Goal: Information Seeking & Learning: Learn about a topic

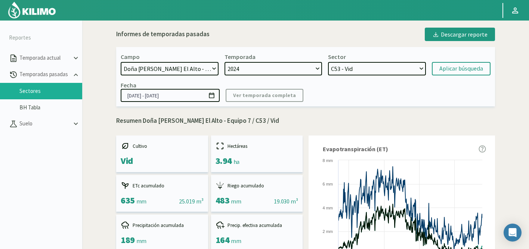
select select "480: Object"
select select "54: Object"
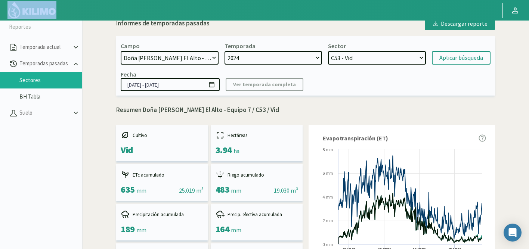
click at [213, 58] on select "21 de Septiembre 8 Fuegos Acograpes - Ag. Carlos Muñoz Herrera Acograpes - Ag. …" at bounding box center [170, 57] width 98 height 13
select select "479: Object"
click at [121, 51] on select "21 de Septiembre 8 Fuegos Acograpes - Ag. Carlos Muñoz Herrera Acograpes - Ag. …" at bounding box center [170, 57] width 98 height 13
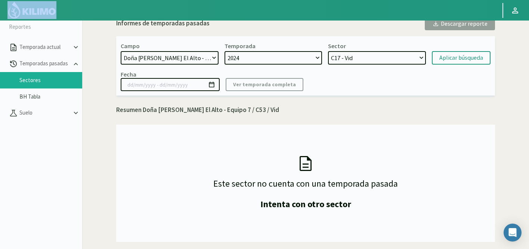
click at [351, 57] on select "C17 - Vid C25 - Vid C10 - Vid C32 - Vid C30 - Vid C14 - Vid C13 - Vid C26 - vin…" at bounding box center [377, 57] width 98 height 13
select select "61: Object"
click at [328, 51] on select "C17 - Vid C25 - Vid C10 - Vid C32 - Vid C30 - Vid C14 - Vid C13 - Vid C26 - vin…" at bounding box center [377, 57] width 98 height 13
click at [466, 57] on div "Aplicar búsqueda" at bounding box center [461, 57] width 44 height 9
type input "19/09/2024 - 31/05/2025"
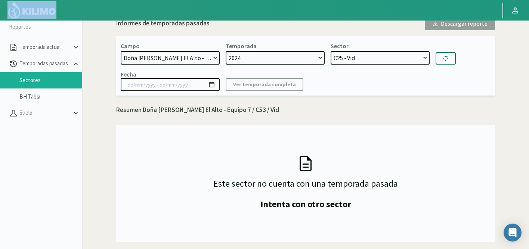
select select "71: Object"
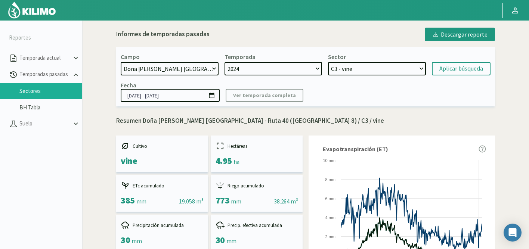
select select "481: Object"
select select "11: Object"
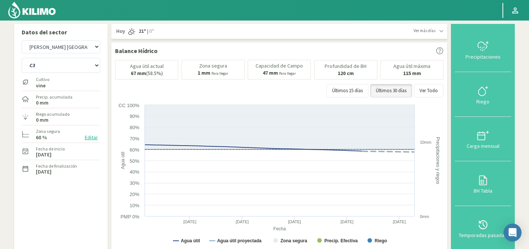
select select "341: Object"
select select "3: Object"
click at [81, 44] on select "Agr. Cardonal Agr. El Carmelo Agr. Huertos de Chocalan Agrícola Bakia Agrícola …" at bounding box center [61, 46] width 78 height 13
click at [22, 40] on select "Agr. Cardonal Agr. El Carmelo Agr. Huertos de Chocalan Agrícola Bakia Agrícola …" at bounding box center [61, 46] width 78 height 13
click at [64, 67] on select "C13 C3" at bounding box center [61, 65] width 78 height 15
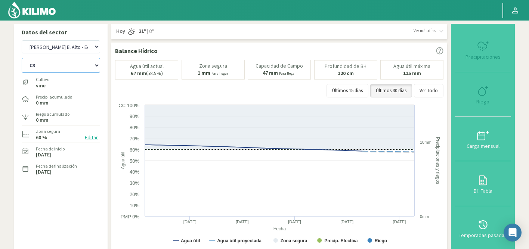
select select "621: Object"
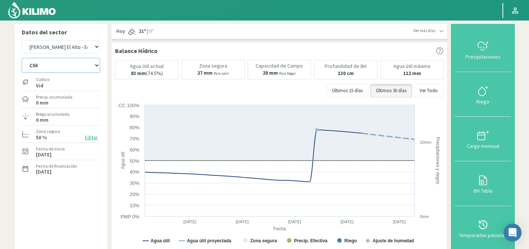
click at [22, 58] on select "C45 C48 C50 C53 C56" at bounding box center [61, 65] width 78 height 15
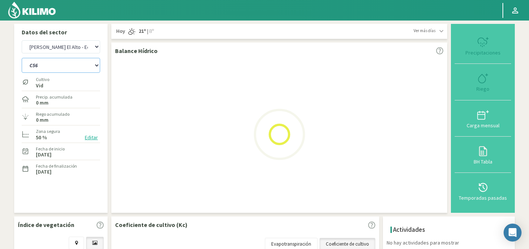
select select "4: Object"
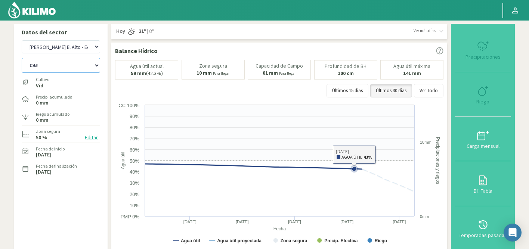
select select "902: Object"
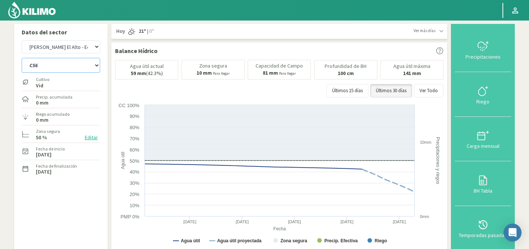
click at [80, 64] on select "C45 C48 C50 C53 C56" at bounding box center [61, 65] width 78 height 15
click at [22, 58] on select "C45 C48 C50 C53 C56" at bounding box center [61, 65] width 78 height 15
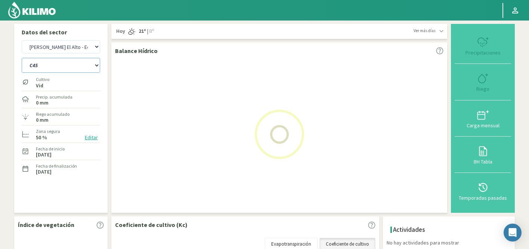
select select "13: Object"
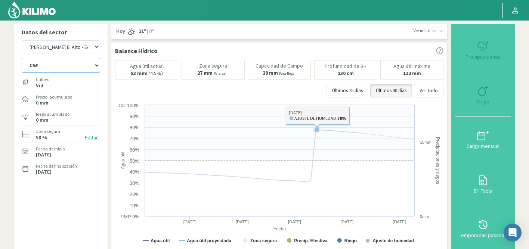
select select "1183: Object"
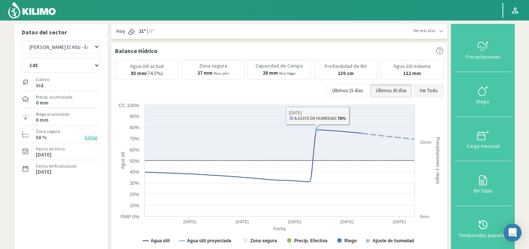
click at [433, 91] on button "Ver Todo" at bounding box center [428, 90] width 29 height 13
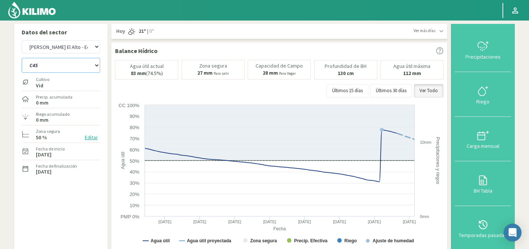
click at [50, 69] on select "C45 C48 C50 C53 C56" at bounding box center [61, 65] width 78 height 15
click at [22, 58] on select "C45 C48 C50 C53 C56" at bounding box center [61, 65] width 78 height 15
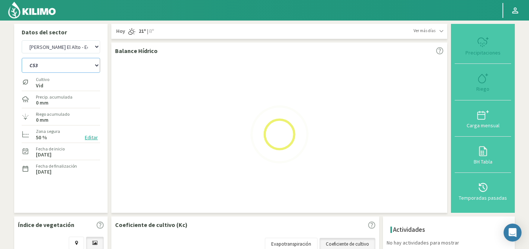
select select "14: Object"
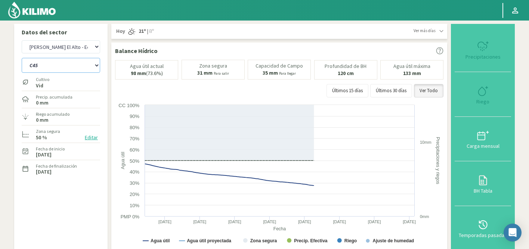
select select "1464: Object"
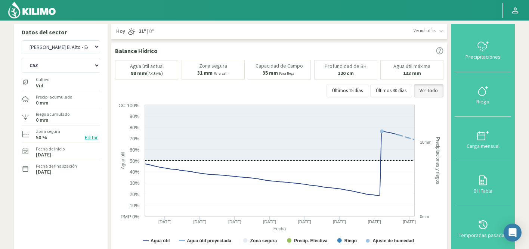
click at [73, 57] on div "C45 C48 C50 C53 C56" at bounding box center [61, 64] width 78 height 19
click at [70, 65] on select "C45 C48 C50 C53 C56" at bounding box center [61, 65] width 78 height 15
click at [22, 58] on select "C45 C48 C50 C53 C56" at bounding box center [61, 65] width 78 height 15
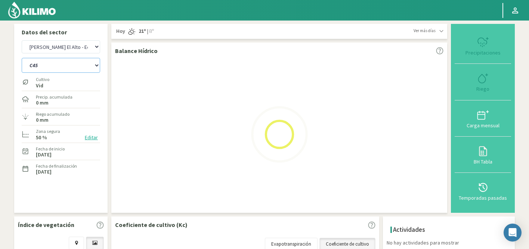
select select "22: Object"
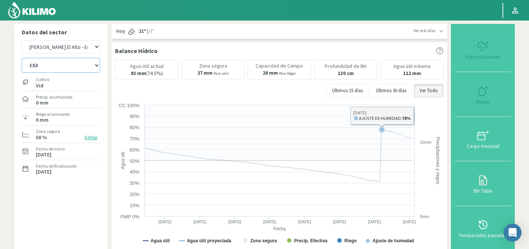
select select "1745: Object"
select select "24: Object"
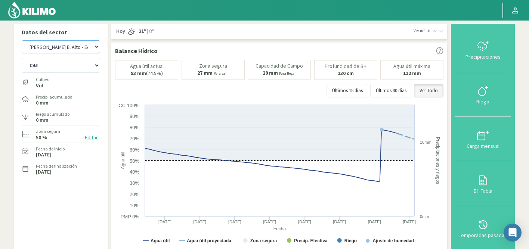
click at [49, 48] on select "Agr. Cardonal Agr. El Carmelo Agr. Huertos de Chocalan Agrícola Bakia Agrícola …" at bounding box center [61, 46] width 78 height 13
click at [22, 40] on select "Agr. Cardonal Agr. El Carmelo Agr. Huertos de Chocalan Agrícola Bakia Agrícola …" at bounding box center [61, 46] width 78 height 13
select select "2027: Object"
select select "29: Object"
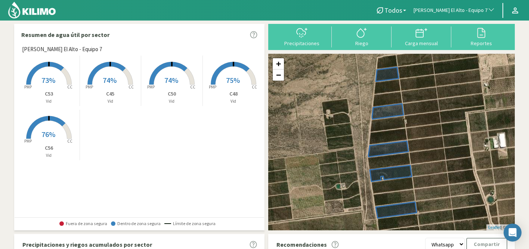
click at [469, 12] on span "[PERSON_NAME] El Alto - Equipo 7" at bounding box center [450, 10] width 74 height 7
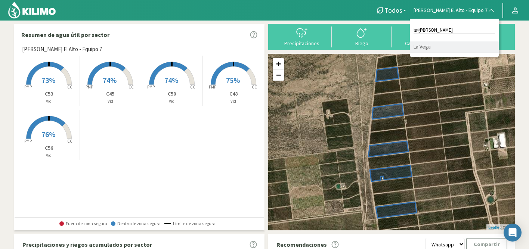
type input "la vega"
click at [465, 46] on li "La Vega" at bounding box center [454, 47] width 89 height 12
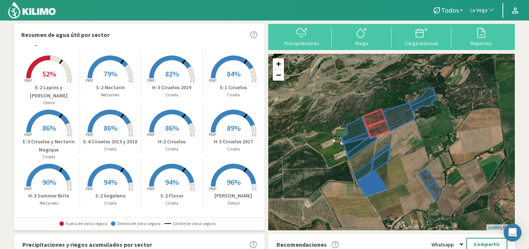
scroll to position [2, 0]
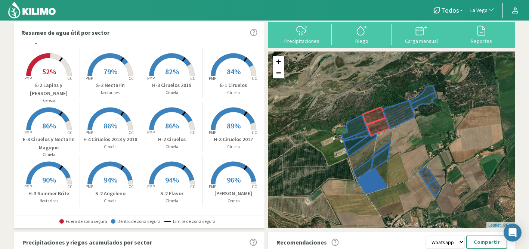
click at [55, 78] on rect at bounding box center [49, 77] width 60 height 60
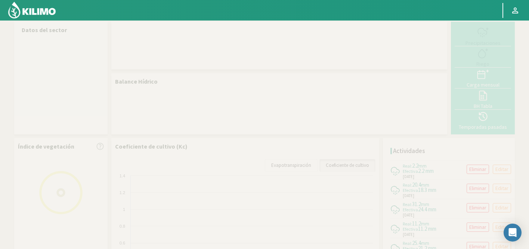
select select "196: Object"
select select "1: Object"
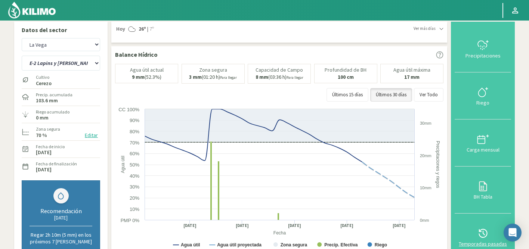
click at [482, 232] on icon at bounding box center [483, 233] width 12 height 12
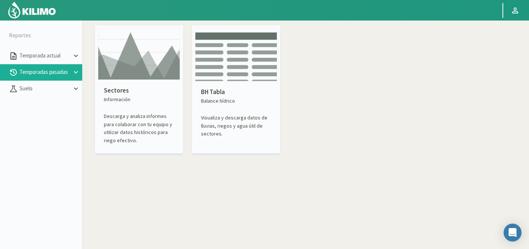
click at [135, 97] on p "Información" at bounding box center [139, 100] width 70 height 8
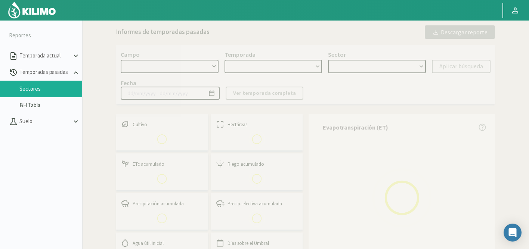
select select "0: Object"
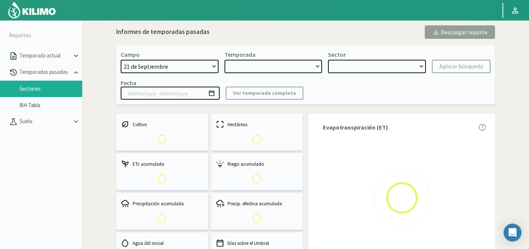
type input "20/10/2023 - 13/06/2024"
select select "0: 2023"
select select "0: Object"
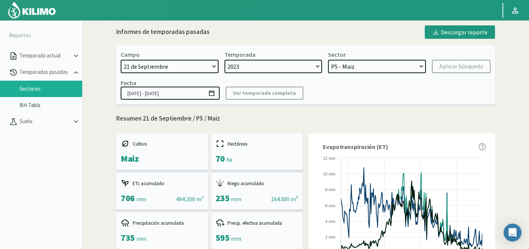
click at [180, 68] on select "21 de Septiembre 8 Fuegos Acograpes - Ag. Carlos Muñoz Herrera Acograpes - Ag. …" at bounding box center [170, 66] width 98 height 13
click at [184, 65] on select "21 de Septiembre 8 Fuegos Acograpes - Ag. Carlos Muñoz Herrera Acograpes - Ag. …" at bounding box center [170, 66] width 98 height 13
click at [171, 68] on select "21 de Septiembre 8 Fuegos Acograpes - Ag. Carlos Muñoz Herrera Acograpes - Ag. …" at bounding box center [170, 66] width 98 height 13
select select "1223: Object"
click at [121, 60] on select "21 de Septiembre 8 Fuegos Acograpes - Ag. Carlos Muñoz Herrera Acograpes - Ag. …" at bounding box center [170, 66] width 98 height 13
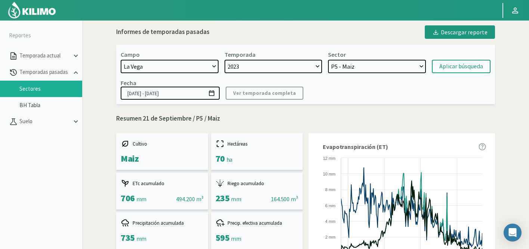
select select
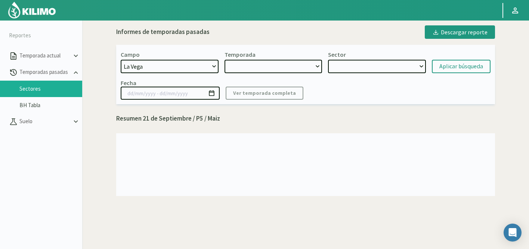
select select "2: 2024"
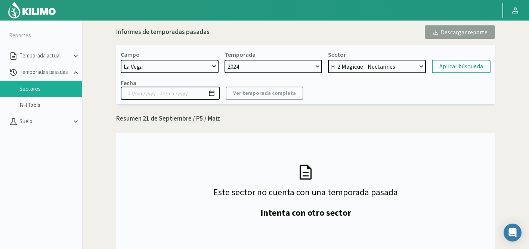
click at [422, 66] on select "H-2 Magique - Nectarines E-4 Ciruelos 2013 y 2018 - Ciruela S-2 Flavor - Ciruel…" at bounding box center [377, 66] width 98 height 13
select select "13: Object"
click at [328, 60] on select "H-2 Magique - Nectarines E-4 Ciruelos 2013 y 2018 - Ciruela S-2 Flavor - Ciruel…" at bounding box center [377, 66] width 98 height 13
click at [460, 66] on div "Aplicar búsqueda" at bounding box center [461, 66] width 44 height 9
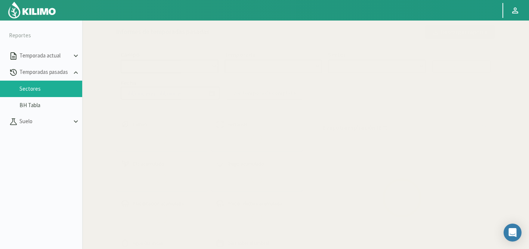
select select "1223: Object"
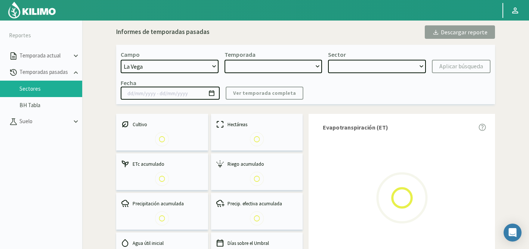
type input "01/07/2024 - 30/06/2024"
select select "0: 2024"
select select "6: Object"
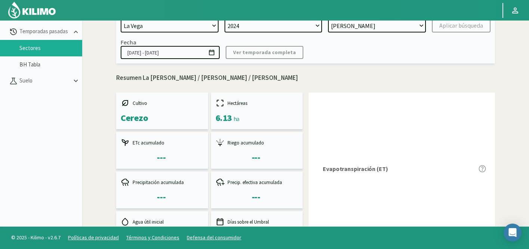
click at [285, 25] on select "2024 2023" at bounding box center [273, 25] width 98 height 13
select select "1: 2023"
click at [224, 19] on select "2024 2023" at bounding box center [273, 25] width 98 height 13
click at [417, 28] on select "SN Santina - Ciruela H-3 Ciruelos 2019 - Ciruela S-2 Nectarin - Nectarines S-2 …" at bounding box center [377, 25] width 98 height 13
select select "31: Object"
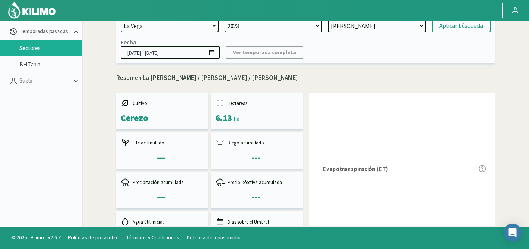
click at [328, 19] on select "SN Santina - Ciruela H-3 Ciruelos 2019 - Ciruela S-2 Nectarin - Nectarines S-2 …" at bounding box center [377, 25] width 98 height 13
click at [312, 27] on select "2024 2023" at bounding box center [273, 25] width 98 height 13
select select "0: 2024"
click at [224, 19] on select "2024 2023" at bounding box center [273, 25] width 98 height 13
click at [457, 27] on div "Aplicar búsqueda" at bounding box center [461, 25] width 44 height 9
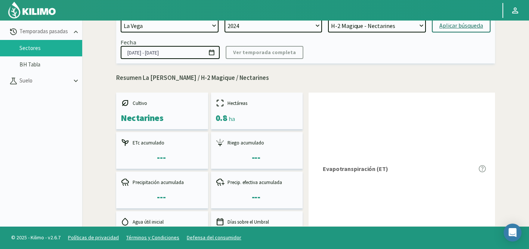
click at [418, 28] on select "H-2 Magique - Nectarines E-4 Ciruelos 2013 y 2018 - Ciruela S-2 Flavor - Ciruel…" at bounding box center [377, 25] width 98 height 13
click at [328, 19] on select "H-2 Magique - Nectarines E-4 Ciruelos 2013 y 2018 - Ciruela S-2 Flavor - Ciruel…" at bounding box center [377, 25] width 98 height 13
click at [451, 28] on div "Aplicar búsqueda" at bounding box center [461, 25] width 44 height 9
select select "68: Object"
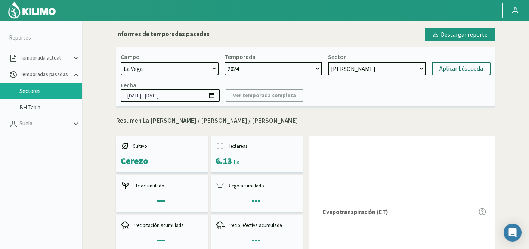
click at [212, 95] on icon at bounding box center [211, 95] width 7 height 7
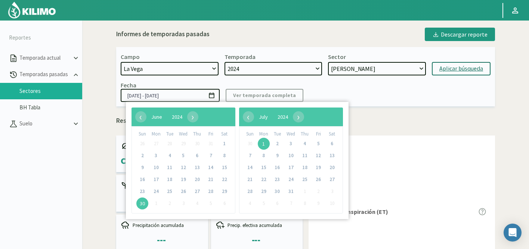
click at [142, 203] on span "30" at bounding box center [142, 204] width 12 height 12
click at [104, 164] on bs-daterangepicker-container "‹ ​ June ​ 2024 ​ › Sun Mon Tue Wed Thu Fri Sat 26 27 28 29 30 31 1 2 3 4 5 6 7…" at bounding box center [170, 160] width 223 height 117
click at [174, 97] on input "01/07/2024 - 30/06/2024" at bounding box center [170, 95] width 99 height 13
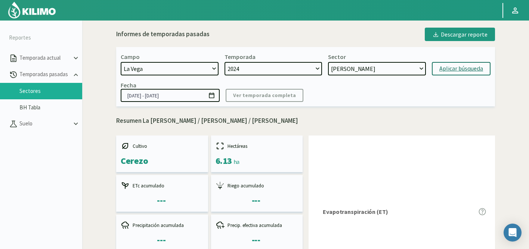
click at [213, 96] on icon at bounding box center [211, 95] width 7 height 7
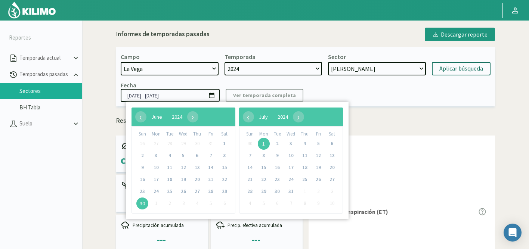
click at [196, 81] on div "Fecha 01/07/2024 - 30/06/2024" at bounding box center [170, 91] width 99 height 21
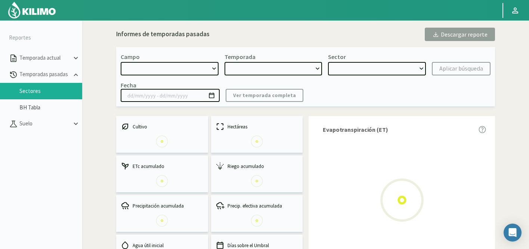
select select "1223: Object"
type input "[DATE] - [DATE]"
select select "0: 2024"
select select "6: Object"
select select "1223: Object"
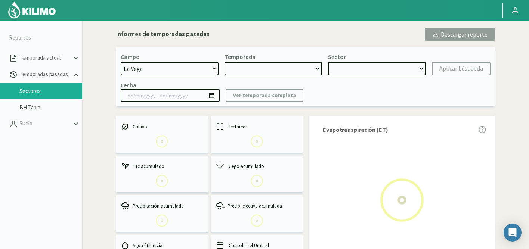
type input "[DATE] - [DATE]"
select select "0: 2024"
select select "6: Object"
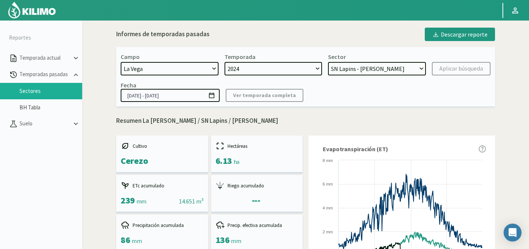
click at [257, 99] on kil-button "Ver temporada completa" at bounding box center [265, 95] width 78 height 13
click at [265, 69] on select "2024 2023" at bounding box center [273, 68] width 98 height 13
click at [224, 62] on select "2024 2023" at bounding box center [273, 68] width 98 height 13
click at [383, 92] on div "Fecha [DATE] - [DATE] Ver temporada completa" at bounding box center [306, 91] width 370 height 21
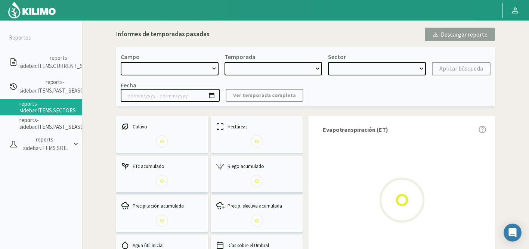
select select "1223: Object"
type input "[DATE] - [DATE]"
select select "0: 2024"
select select "6: Object"
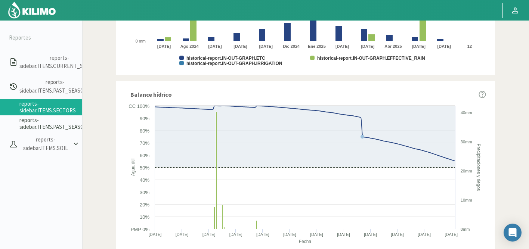
scroll to position [452, 0]
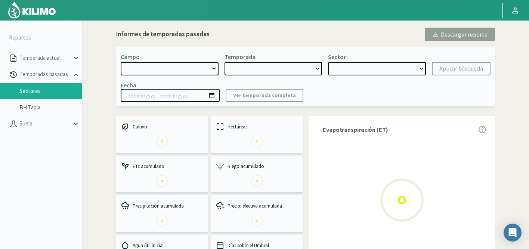
select select "1223: Object"
type input "[DATE] - [DATE]"
select select "0: 2024"
select select "6: Object"
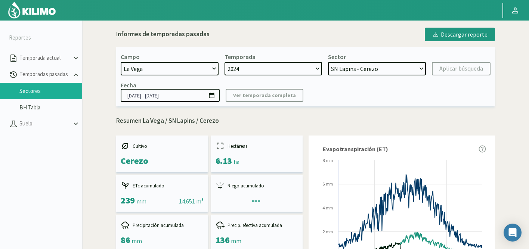
click at [212, 94] on icon at bounding box center [211, 95] width 7 height 7
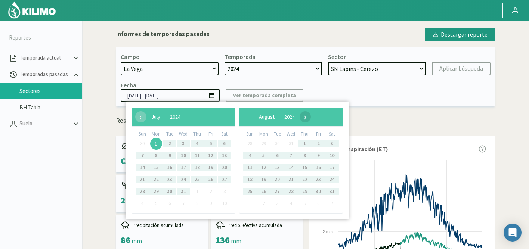
click at [311, 118] on span "›" at bounding box center [304, 116] width 11 height 11
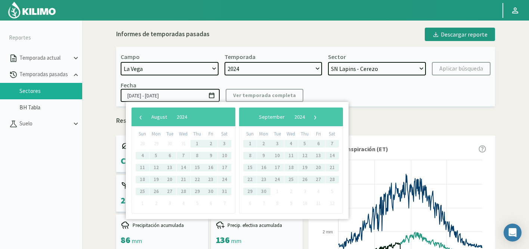
click at [321, 118] on span "›" at bounding box center [315, 116] width 11 height 11
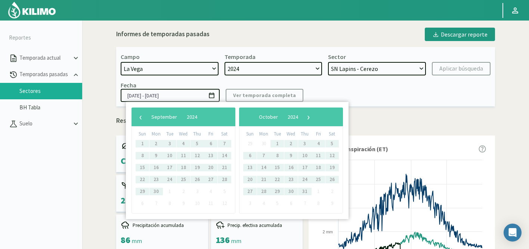
click at [314, 118] on span "›" at bounding box center [308, 116] width 11 height 11
click at [319, 118] on span "›" at bounding box center [312, 116] width 11 height 11
click at [313, 118] on span "›" at bounding box center [306, 116] width 11 height 11
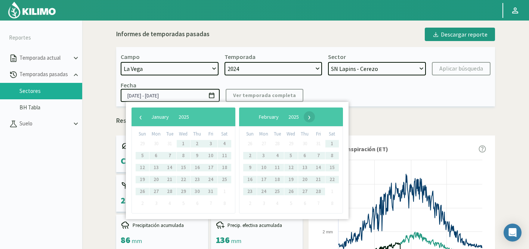
click at [315, 118] on span "›" at bounding box center [309, 116] width 11 height 11
click at [308, 118] on span "›" at bounding box center [302, 116] width 11 height 11
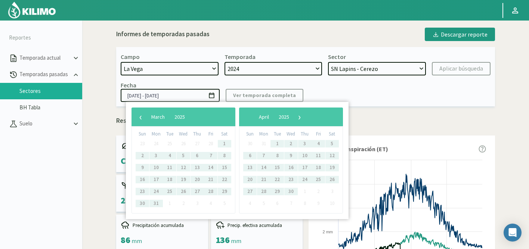
click at [305, 118] on span "›" at bounding box center [299, 116] width 11 height 11
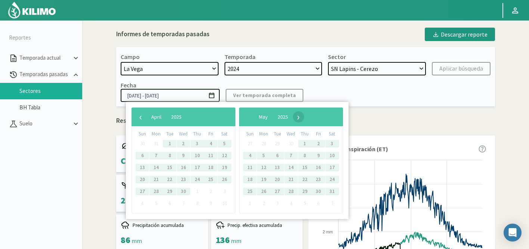
click at [304, 118] on span "›" at bounding box center [298, 116] width 11 height 11
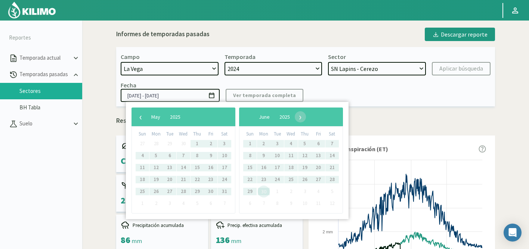
click at [265, 189] on span "30" at bounding box center [264, 192] width 12 height 12
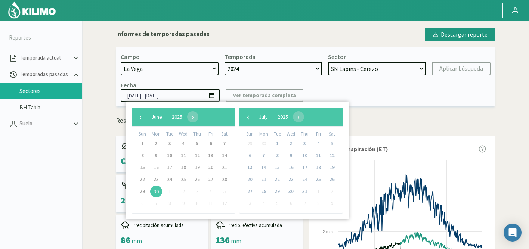
click at [339, 92] on div "Fecha 01/07/2024 - 30/06/2025 Ver temporada completa" at bounding box center [306, 91] width 370 height 21
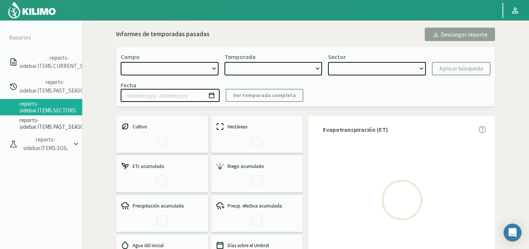
select select "1223: Object"
type input "[DATE] - [DATE]"
select select "0: 2024"
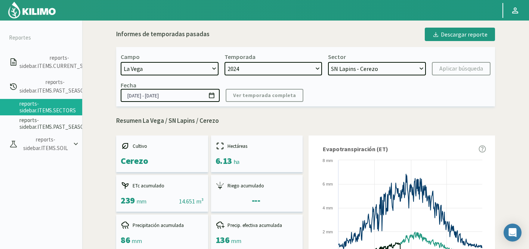
click at [376, 71] on select "H-2 Magique - Nectarines E-4 Ciruelos [DATE] y [DATE] - Ciruela S-2 Flavor - Ci…" at bounding box center [377, 68] width 98 height 13
select select "5: Object"
click at [328, 62] on select "H-2 Magique - Nectarines E-4 Ciruelos [DATE] y [DATE] - Ciruela S-2 Flavor - Ci…" at bounding box center [377, 68] width 98 height 13
click at [447, 66] on div "Aplicar búsqueda" at bounding box center [461, 68] width 44 height 9
type input "[DATE] - [DATE]"
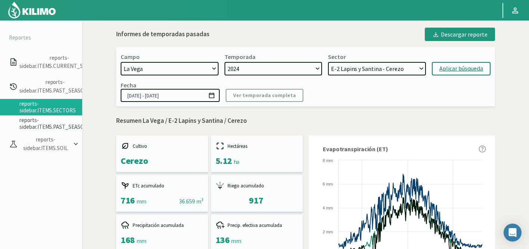
click at [364, 72] on select "H-2 Magique - Nectarines E-4 Ciruelos [DATE] y [DATE] - Ciruela S-2 Flavor - Ci…" at bounding box center [377, 68] width 98 height 13
select select "22: Object"
click at [328, 62] on select "H-2 Magique - Nectarines E-4 Ciruelos [DATE] y [DATE] - Ciruela S-2 Flavor - Ci…" at bounding box center [377, 68] width 98 height 13
click at [454, 68] on div "Aplicar búsqueda" at bounding box center [461, 68] width 44 height 9
type input "[DATE] - [DATE]"
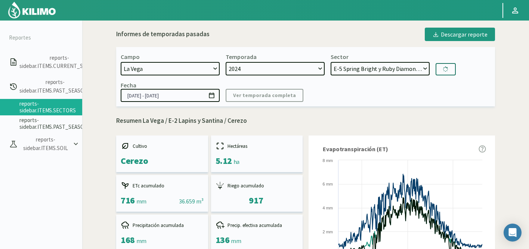
select select "37: Object"
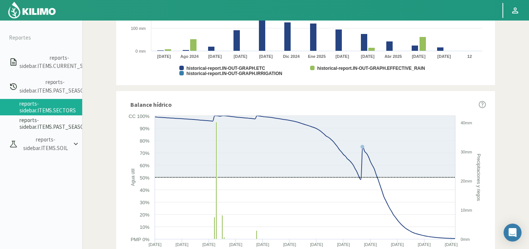
scroll to position [455, 0]
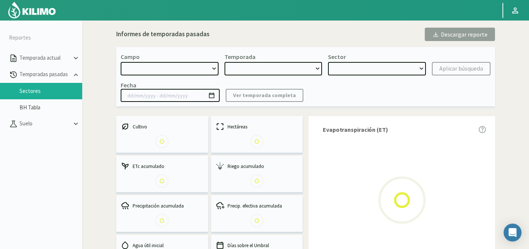
select select "1223: Object"
type input "[DATE] - [DATE]"
select select "0: 2024"
select select "6: Object"
